Goal: Book appointment/travel/reservation

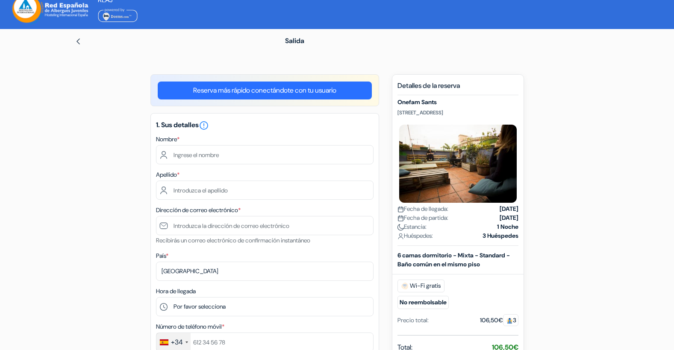
scroll to position [12, 0]
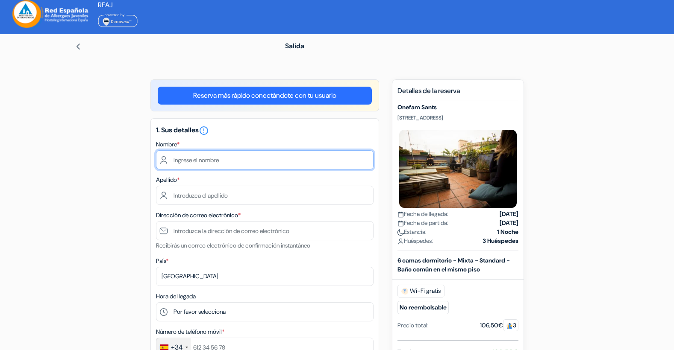
click at [196, 157] on input "text" at bounding box center [265, 159] width 218 height 19
type input "[PERSON_NAME]"
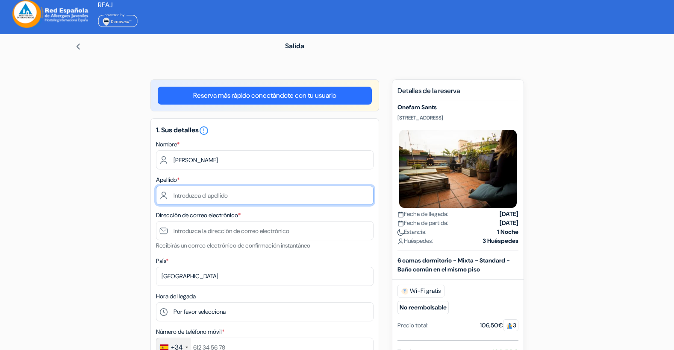
type input "[PERSON_NAME]"
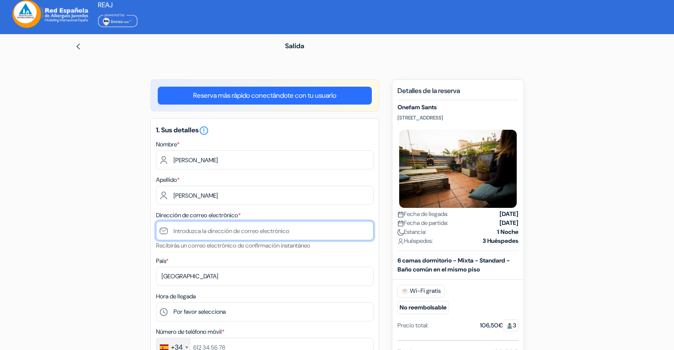
type input "[EMAIL_ADDRESS][DOMAIN_NAME]"
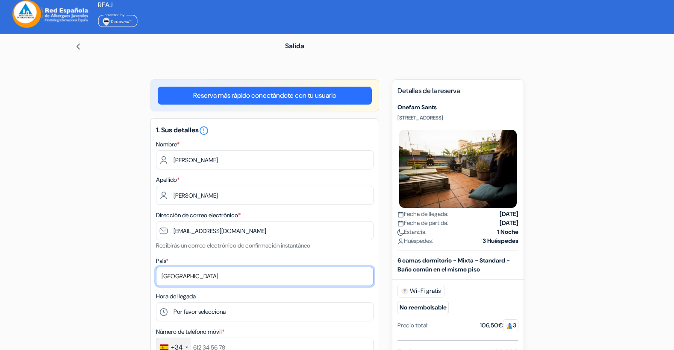
select select "62"
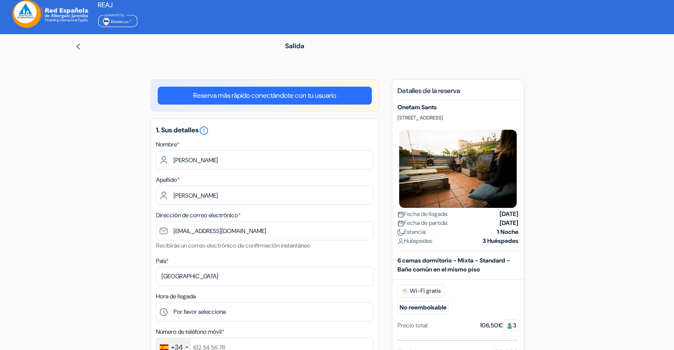
type input "684223344"
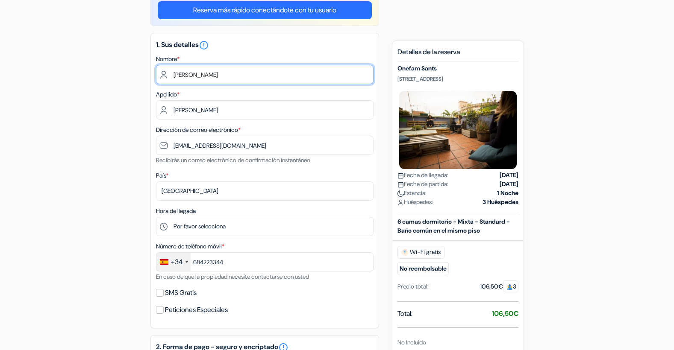
scroll to position [140, 0]
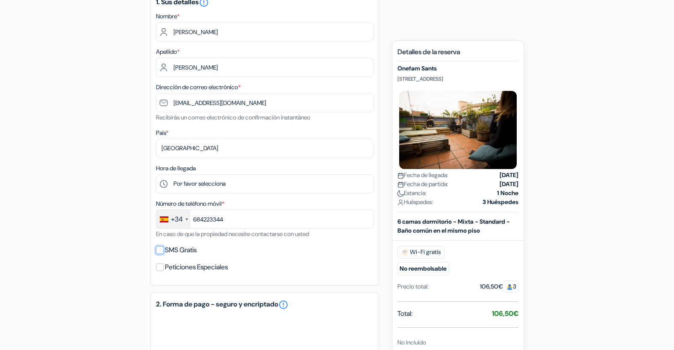
drag, startPoint x: 158, startPoint y: 252, endPoint x: 163, endPoint y: 246, distance: 7.9
click at [158, 251] on input "SMS Gratis" at bounding box center [160, 251] width 8 height 8
checkbox input "true"
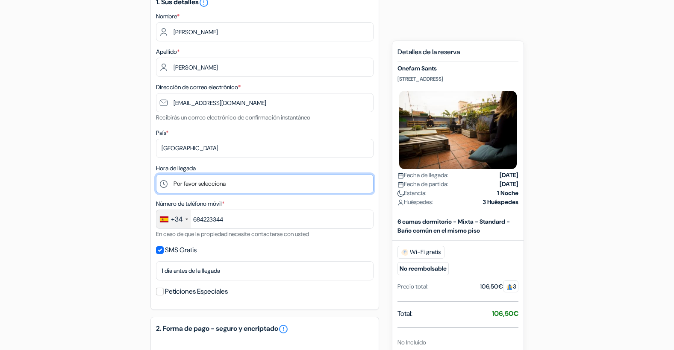
click at [206, 186] on select "Por favor selecciona 1:00 2:00 3:00 4:00 5:00 6:00 7:00 8:00 9:00 10:00 11:00 1…" at bounding box center [265, 183] width 218 height 19
select select "20"
click at [156, 174] on select "Por favor selecciona 1:00 2:00 3:00 4:00 5:00 6:00 7:00 8:00 9:00 10:00 11:00 1…" at bounding box center [265, 183] width 218 height 19
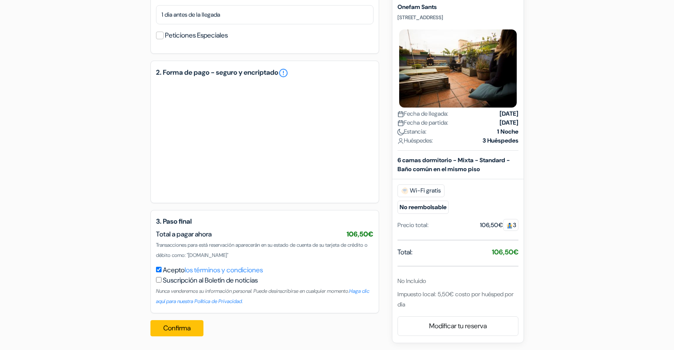
scroll to position [398, 0]
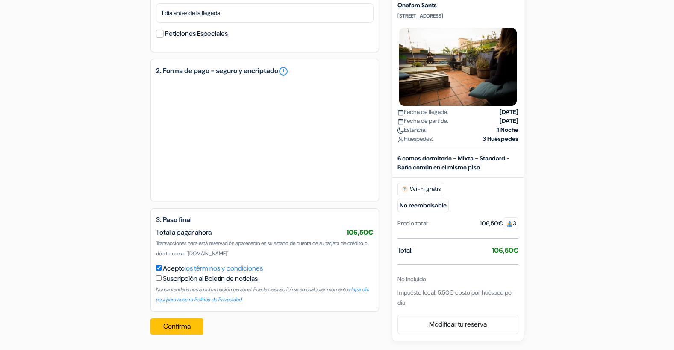
click at [274, 88] on div at bounding box center [265, 137] width 218 height 115
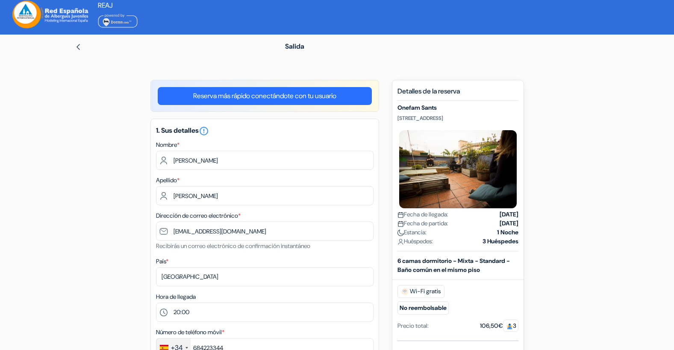
scroll to position [0, 0]
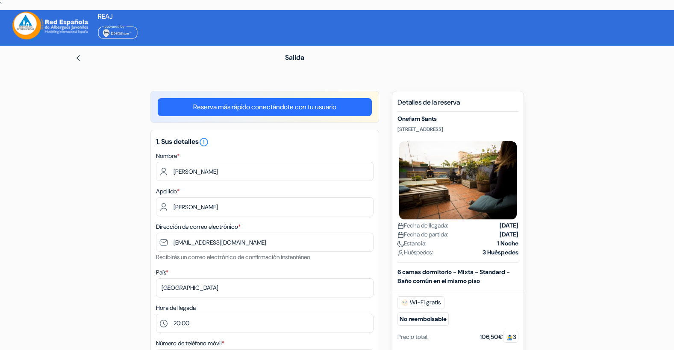
click at [294, 109] on link "Reserva más rápido conectándote con tu usuario" at bounding box center [265, 107] width 214 height 18
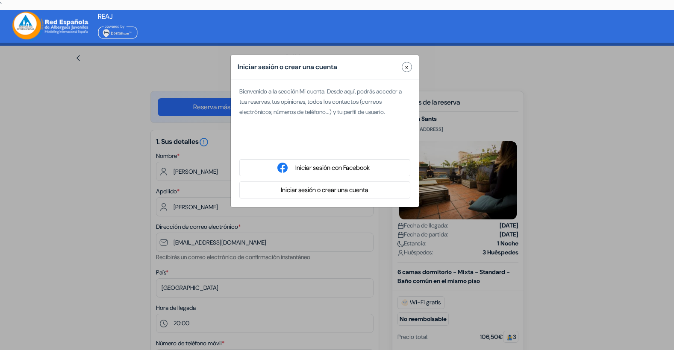
type input "KuRo"
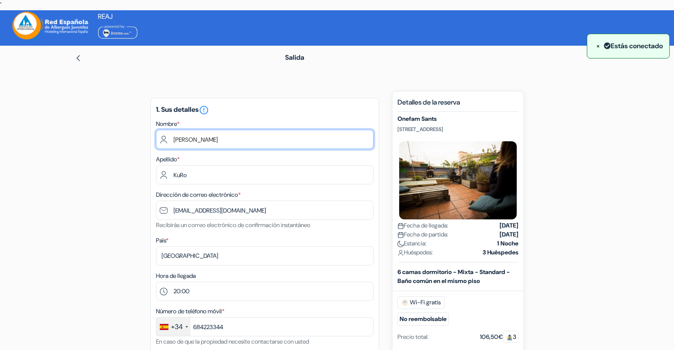
click at [214, 140] on input "[PERSON_NAME]" at bounding box center [265, 139] width 218 height 19
type input "[PERSON_NAME]"
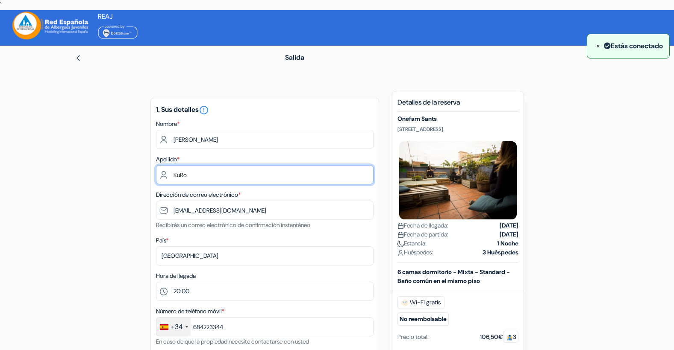
click at [356, 170] on input "KuRo" at bounding box center [265, 174] width 218 height 19
type input "K"
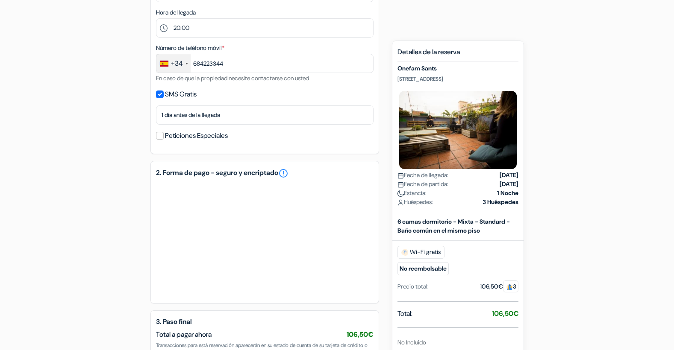
scroll to position [299, 0]
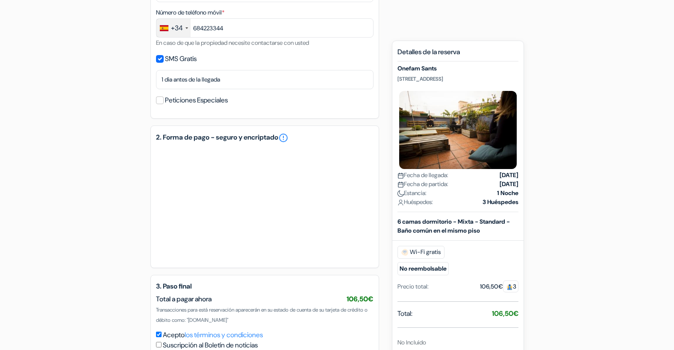
type input "[PERSON_NAME]"
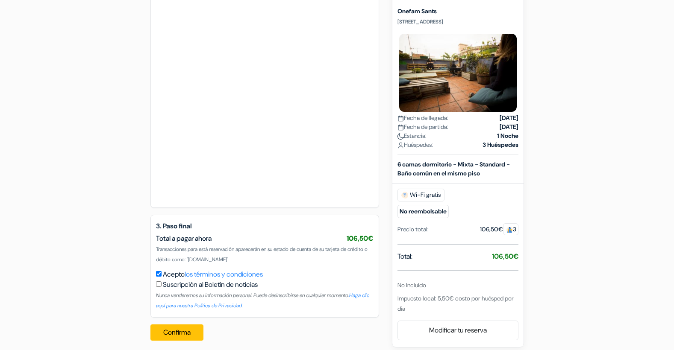
scroll to position [498, 0]
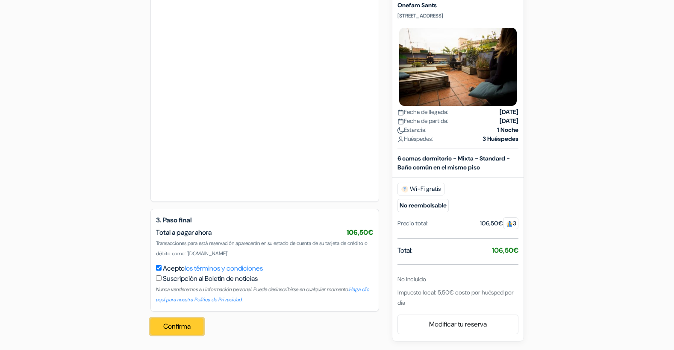
click at [192, 328] on button "Confirma" at bounding box center [176, 327] width 53 height 16
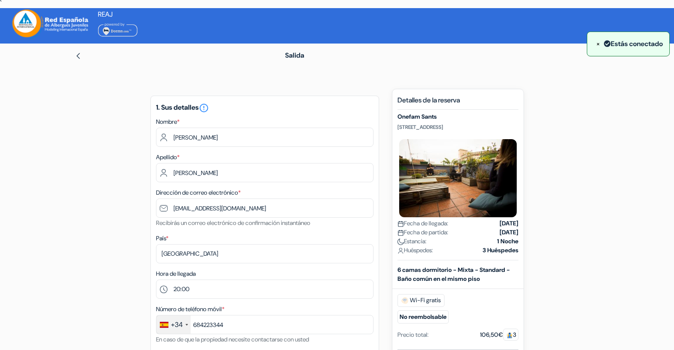
scroll to position [0, 0]
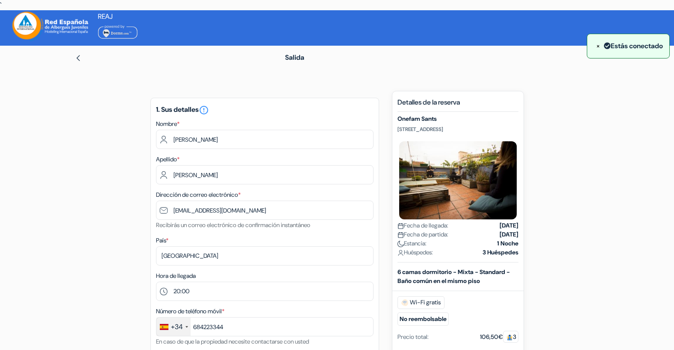
click at [111, 32] on img at bounding box center [118, 31] width 40 height 15
drag, startPoint x: 437, startPoint y: 120, endPoint x: 396, endPoint y: 118, distance: 41.1
click at [396, 118] on div "Nuevas reservas Detalles de la reserva [STREET_ADDRESS] Fecha de llegada: [DATE…" at bounding box center [458, 273] width 132 height 365
copy h5 "Onefam Sants"
